Goal: Task Accomplishment & Management: Complete application form

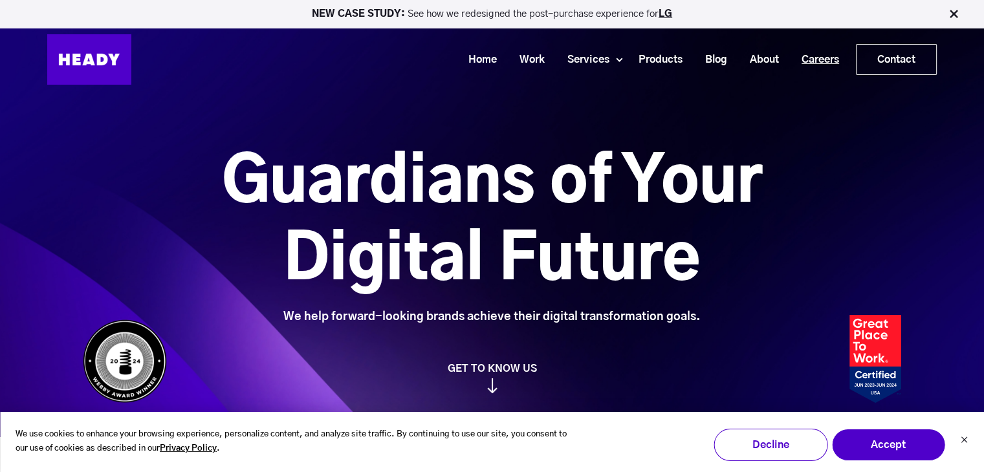
click at [823, 58] on link "Careers" at bounding box center [815, 60] width 60 height 24
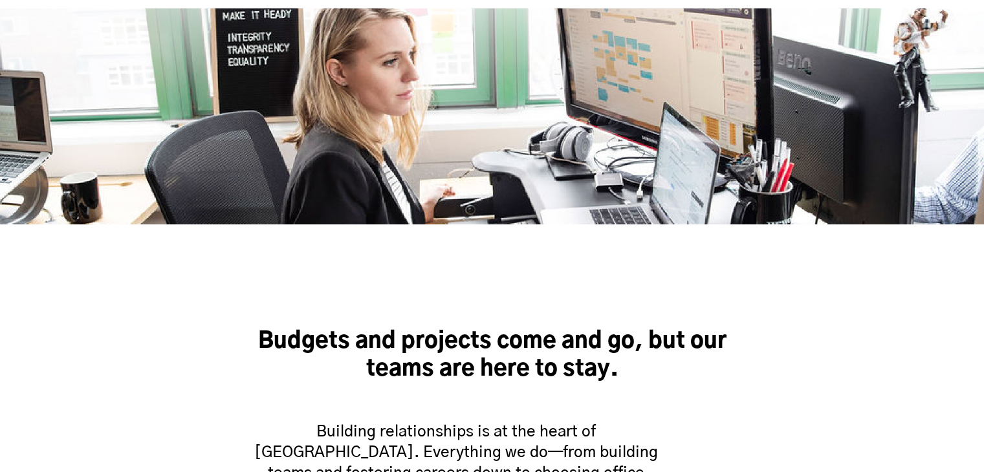
scroll to position [711, 0]
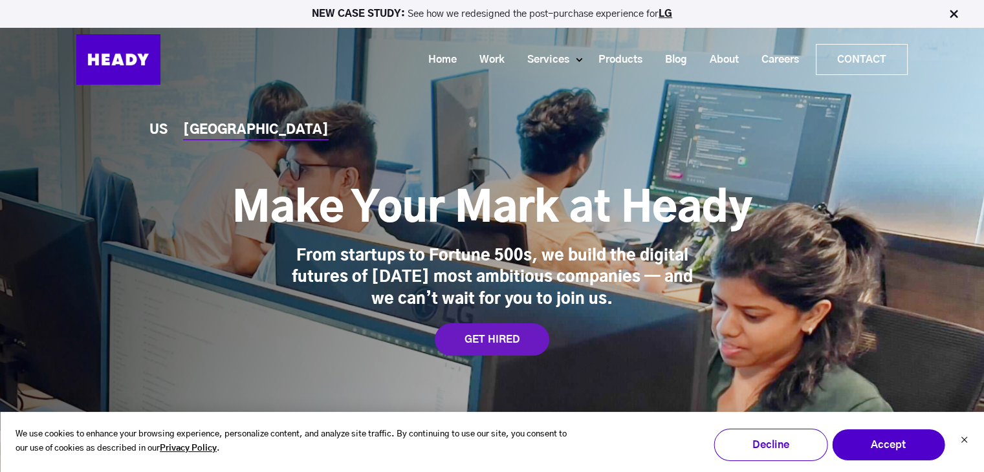
click at [171, 127] on ul "US INDIA" at bounding box center [245, 131] width 192 height 14
click at [169, 127] on ul "US INDIA" at bounding box center [245, 131] width 192 height 14
click at [197, 128] on div "[GEOGRAPHIC_DATA]" at bounding box center [256, 131] width 146 height 14
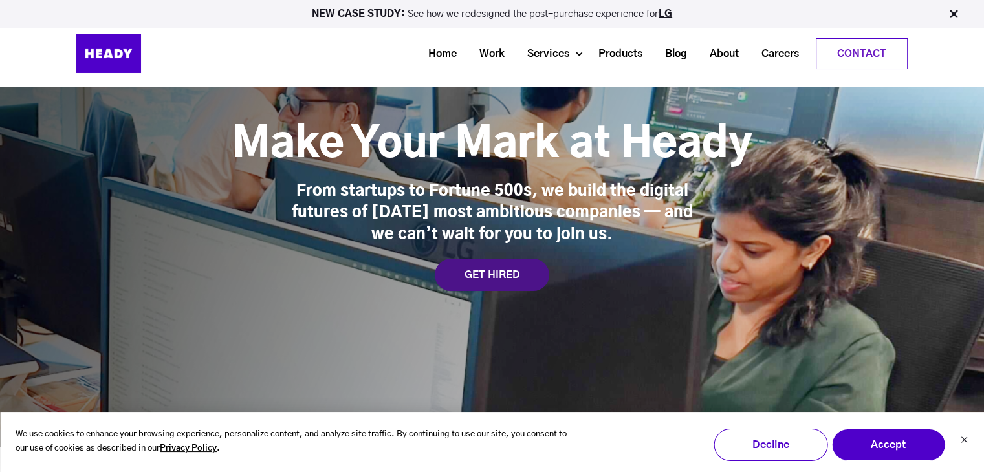
click at [500, 270] on div "GET HIRED" at bounding box center [492, 275] width 114 height 32
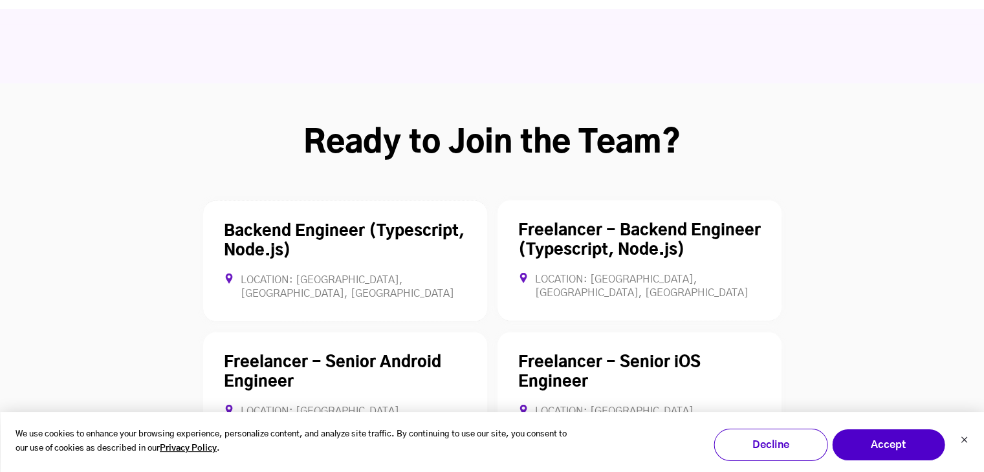
scroll to position [3515, 0]
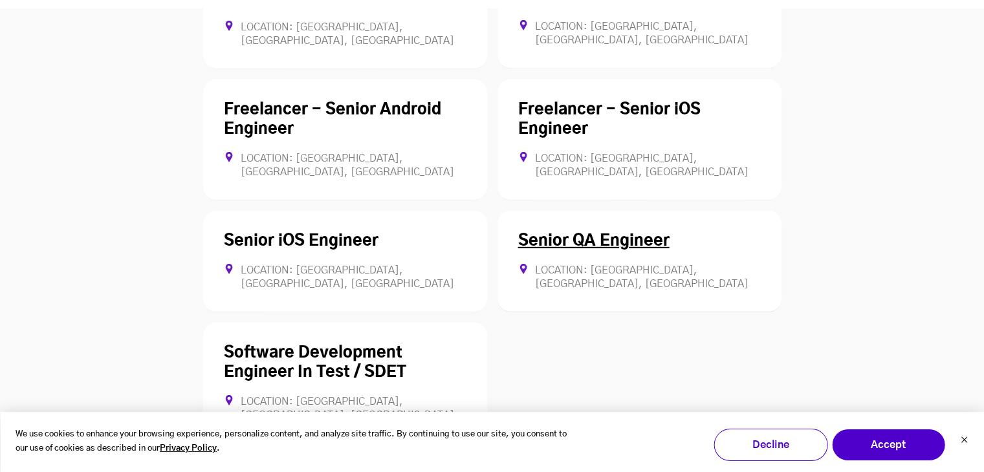
click at [717, 211] on div "Senior QA Engineer Location: [GEOGRAPHIC_DATA], [GEOGRAPHIC_DATA], [GEOGRAPHIC_…" at bounding box center [639, 262] width 284 height 102
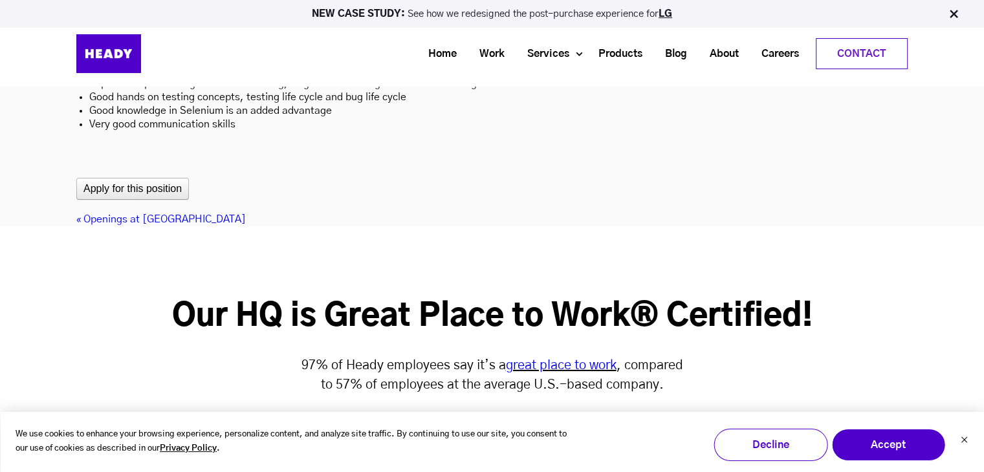
scroll to position [4271, 0]
click at [133, 178] on button "Apply for this position" at bounding box center [132, 189] width 113 height 22
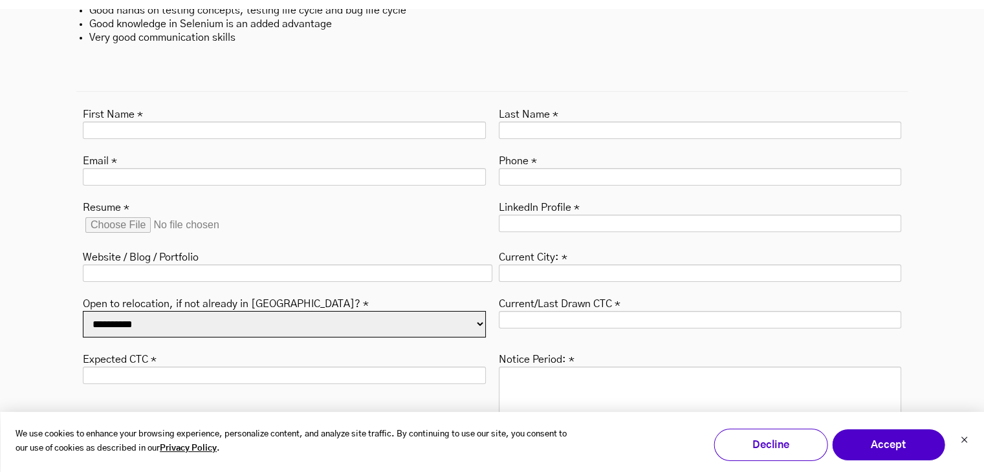
scroll to position [4362, 0]
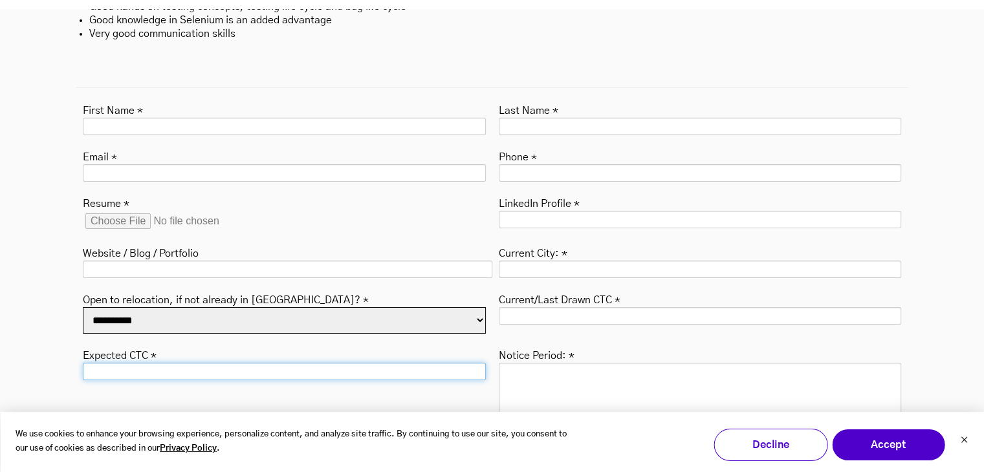
click at [218, 363] on input "Expected CTC *" at bounding box center [284, 371] width 403 height 17
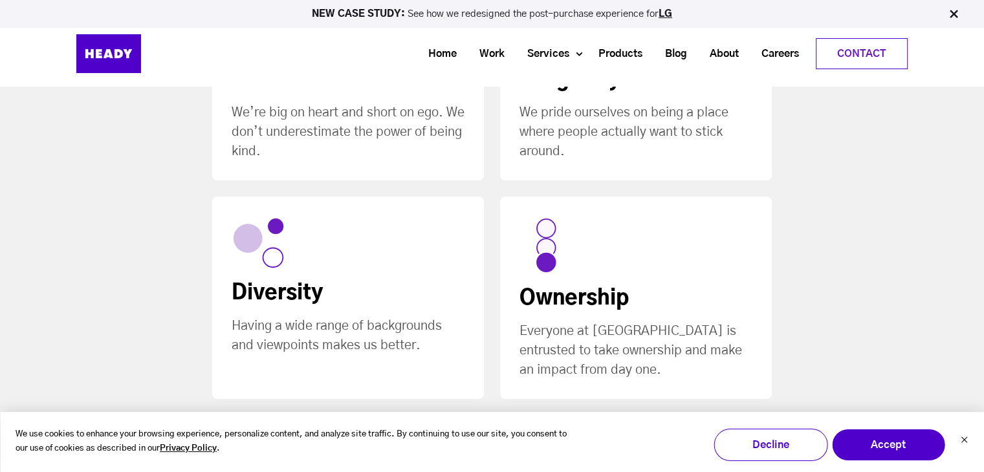
scroll to position [0, 0]
